Goal: Check status

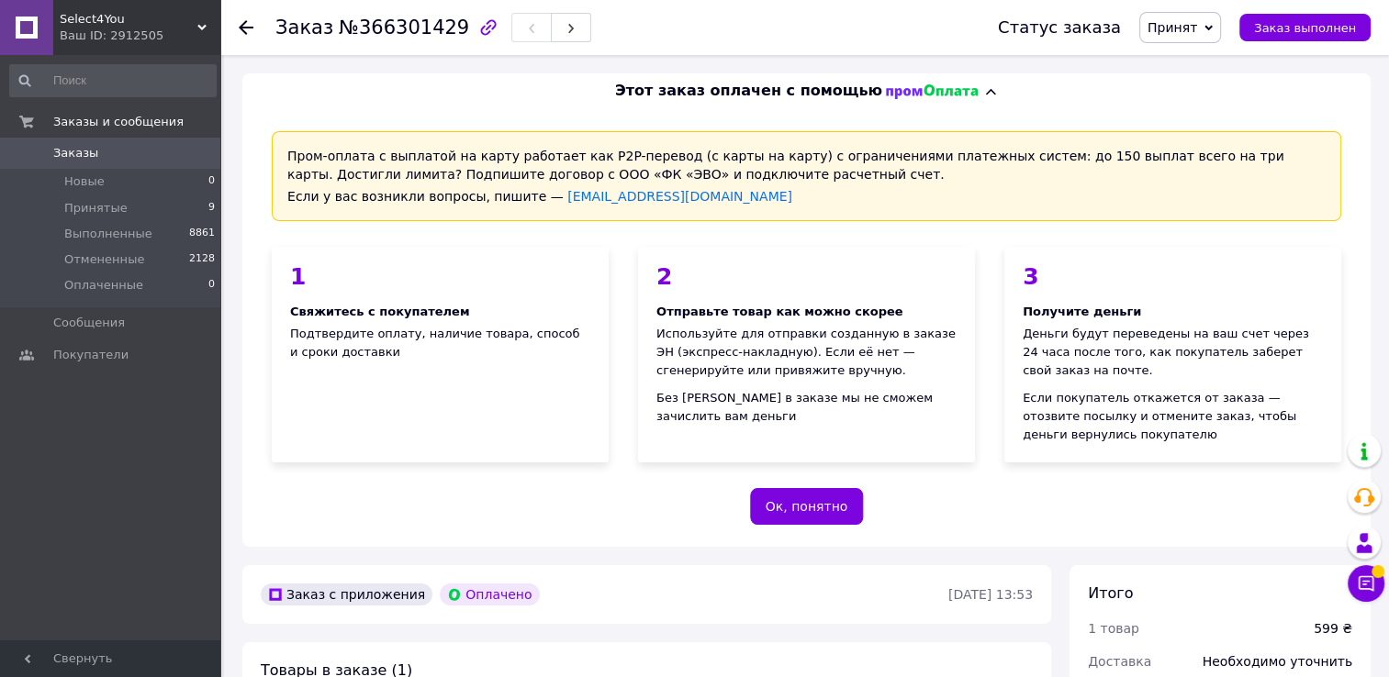
click at [136, 31] on div "Ваш ID: 2912505" at bounding box center [140, 36] width 161 height 17
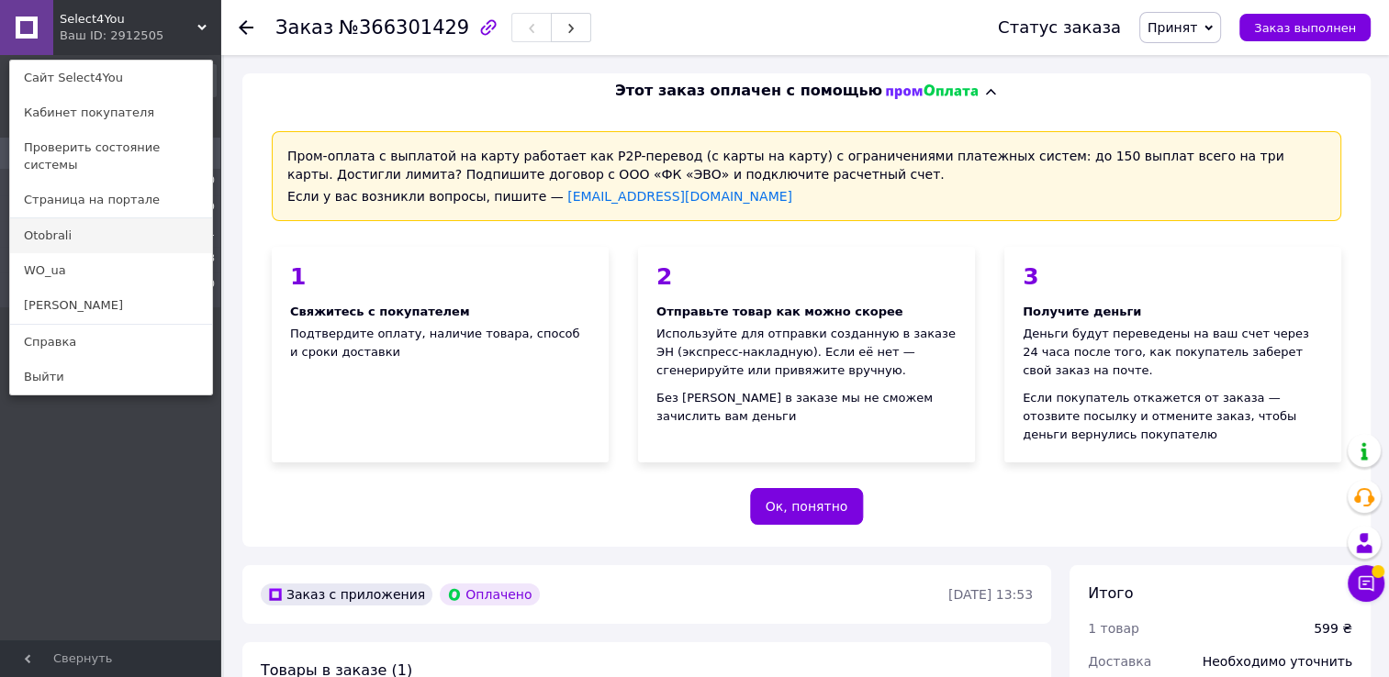
click at [73, 224] on link "Otobrali" at bounding box center [111, 235] width 202 height 35
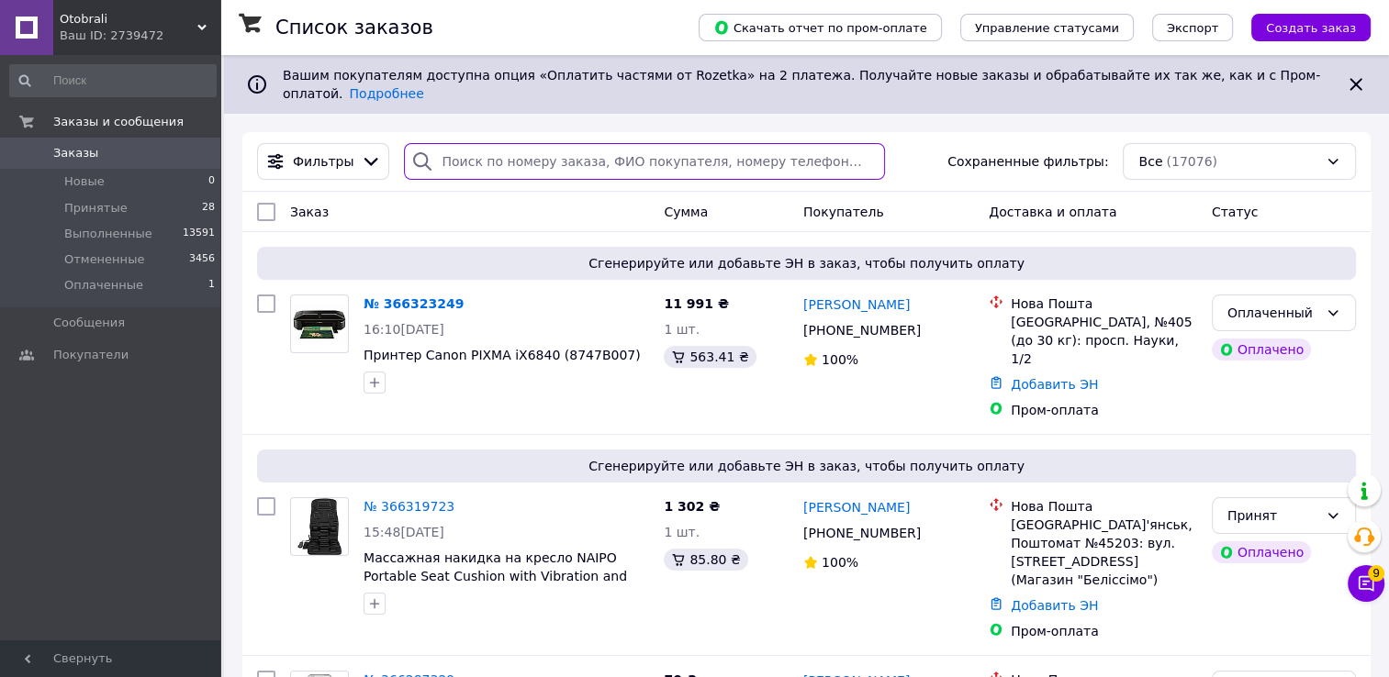
click at [550, 153] on input "search" at bounding box center [644, 161] width 480 height 37
paste input "366319723"
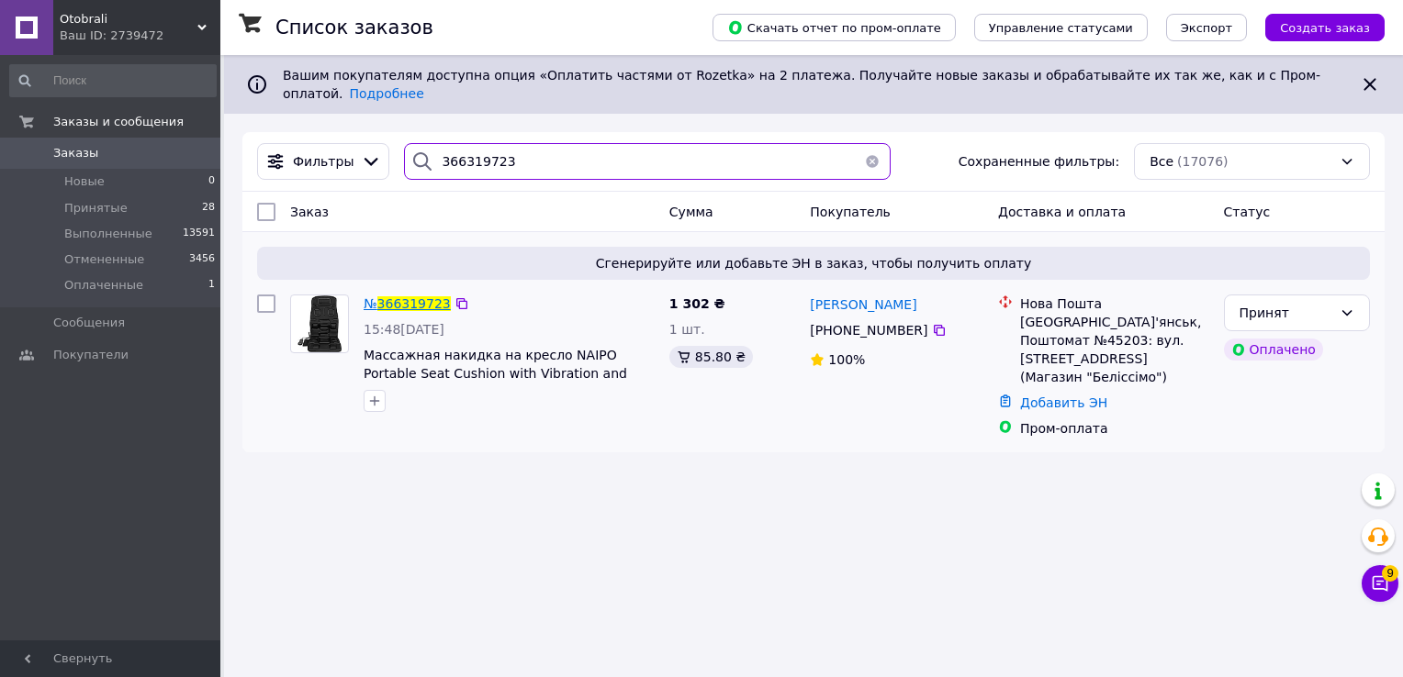
type input "366319723"
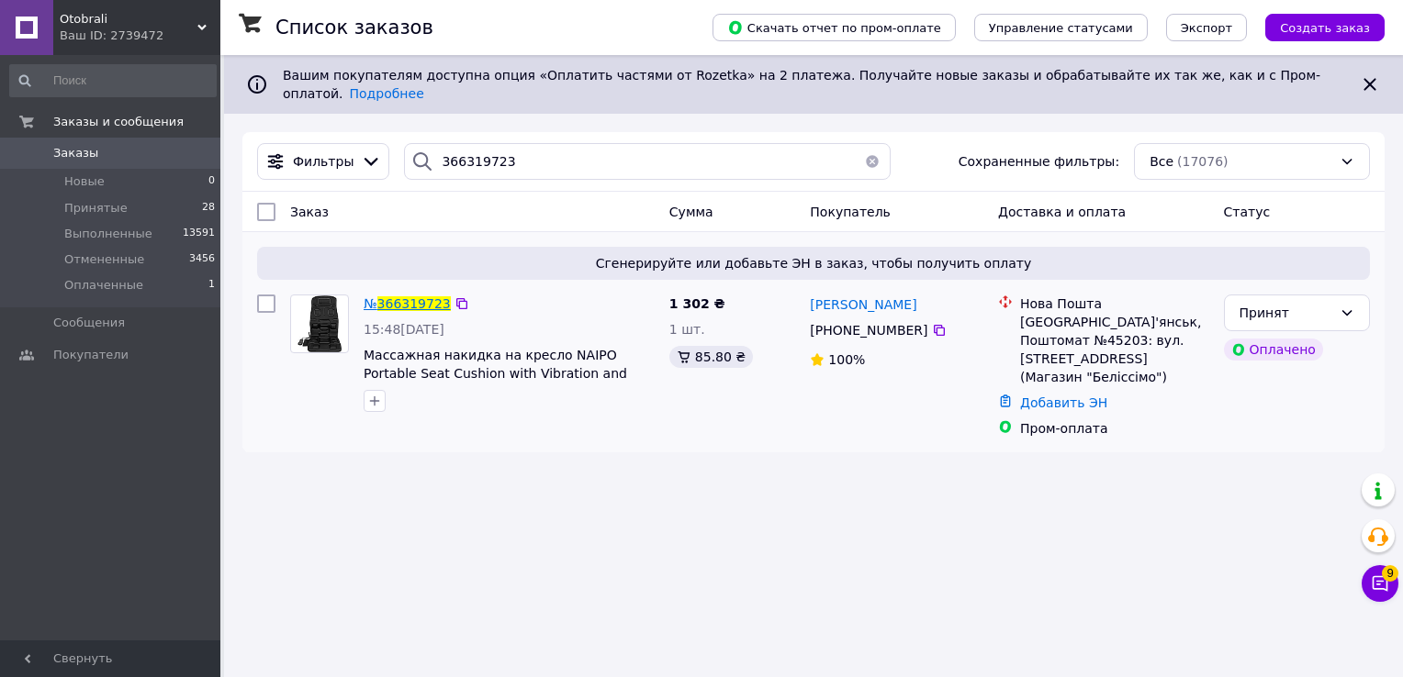
click at [419, 296] on span "366319723" at bounding box center [413, 303] width 73 height 15
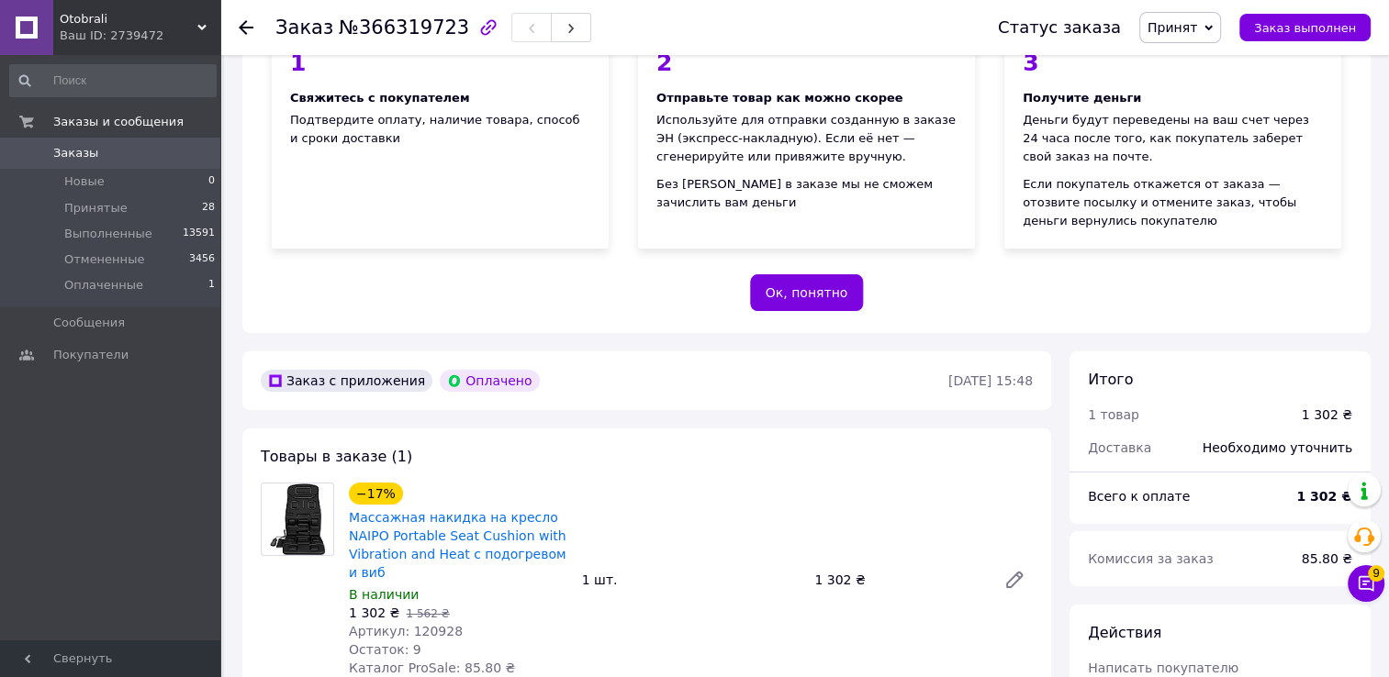
scroll to position [367, 0]
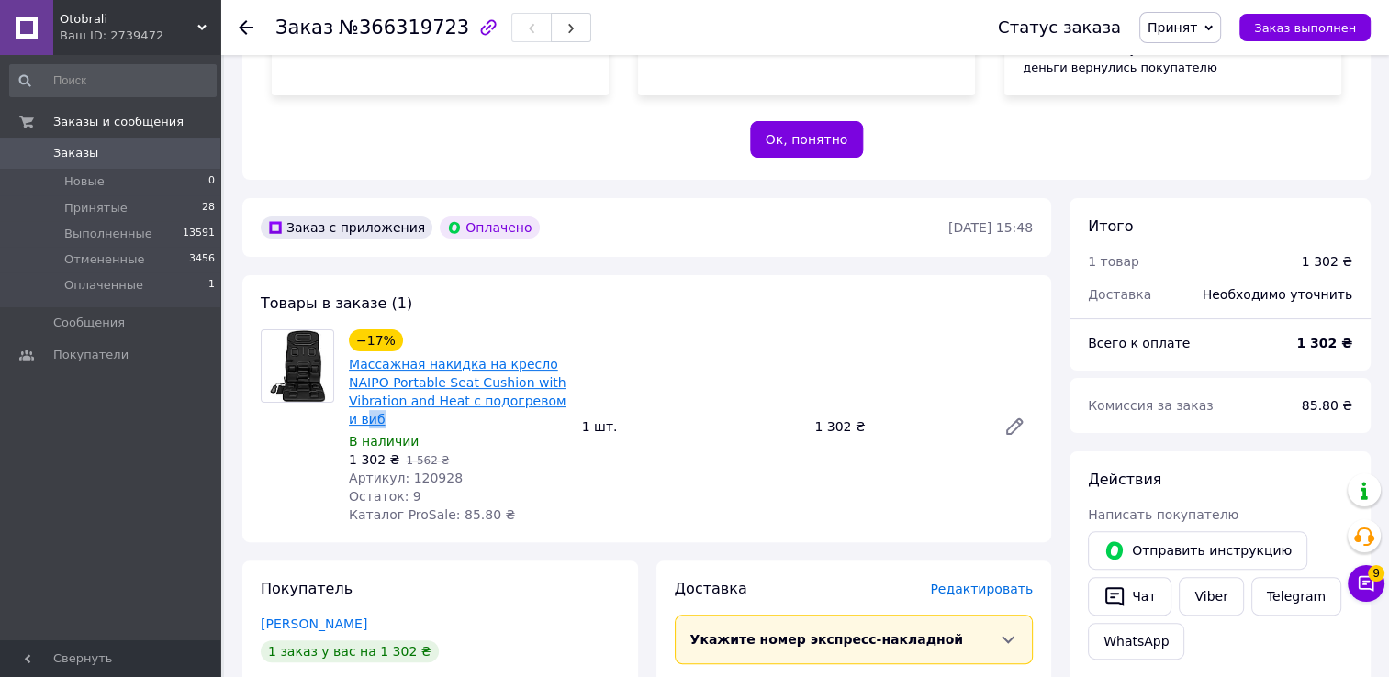
drag, startPoint x: 384, startPoint y: 419, endPoint x: 352, endPoint y: 414, distance: 31.7
click at [352, 414] on span "Массажная накидка на кресло NAIPO Portable Seat Cushion with Vibration and Heat…" at bounding box center [458, 391] width 218 height 73
